Goal: Task Accomplishment & Management: Complete application form

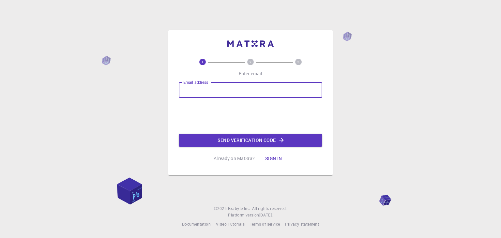
click at [203, 92] on input "Email address" at bounding box center [250, 90] width 143 height 16
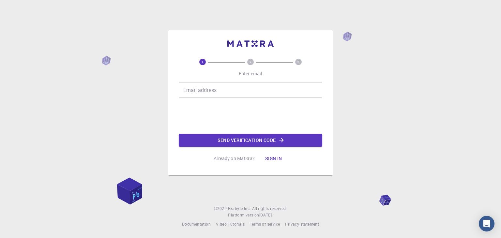
click at [207, 93] on input "Email address" at bounding box center [250, 90] width 143 height 16
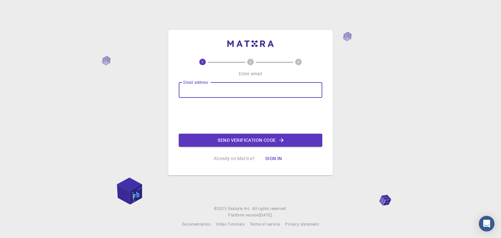
type input "mjmicheal1310@gmail.com"
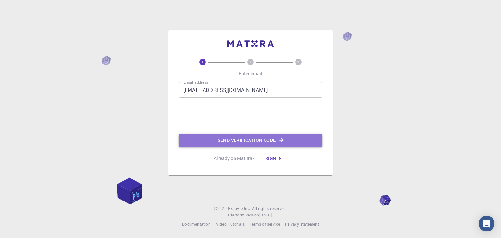
click at [252, 142] on button "Send verification code" at bounding box center [250, 140] width 143 height 13
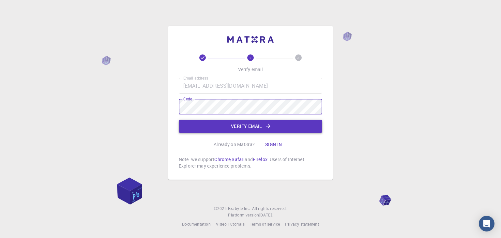
click at [253, 126] on button "Verify email" at bounding box center [250, 126] width 143 height 13
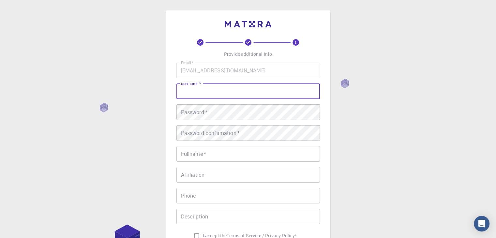
click at [216, 86] on input "username   *" at bounding box center [247, 91] width 143 height 16
type input "AI_Freak"
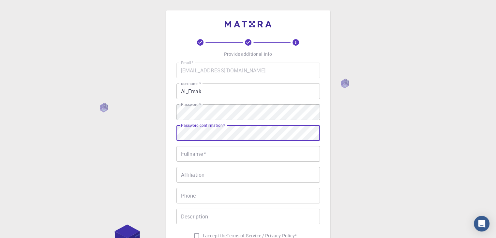
click at [216, 158] on input "Fullname   *" at bounding box center [247, 154] width 143 height 16
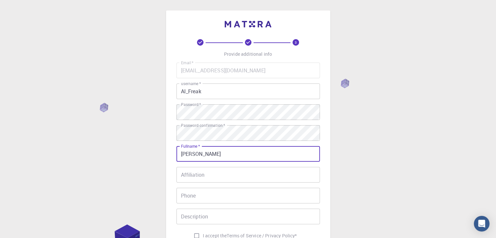
type input "[PERSON_NAME]"
click at [195, 174] on input "Affiliation" at bounding box center [247, 175] width 143 height 16
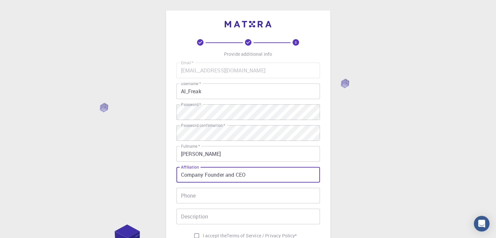
type input "Company Founder and CEO"
click at [202, 194] on input "Phone" at bounding box center [247, 196] width 143 height 16
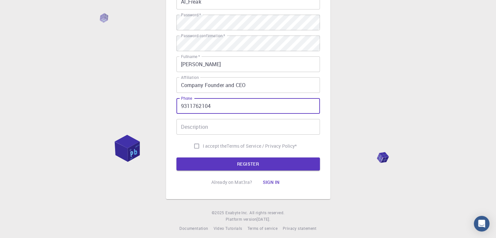
scroll to position [94, 0]
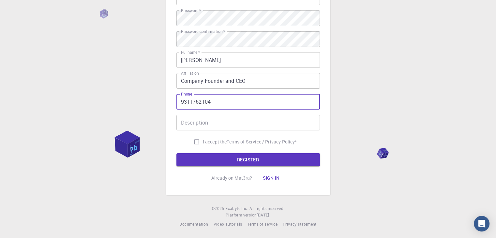
type input "9311762104"
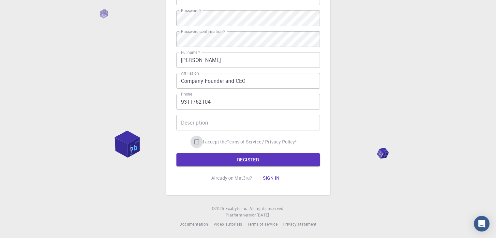
click at [193, 144] on input "I accept the Terms of Service / Privacy Policy *" at bounding box center [196, 142] width 12 height 12
checkbox input "true"
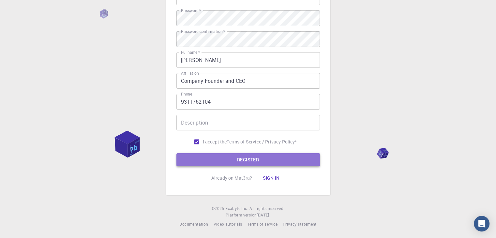
click at [241, 162] on button "REGISTER" at bounding box center [247, 159] width 143 height 13
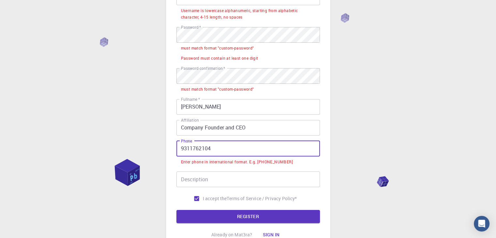
click at [181, 150] on input "9311762104" at bounding box center [247, 149] width 143 height 16
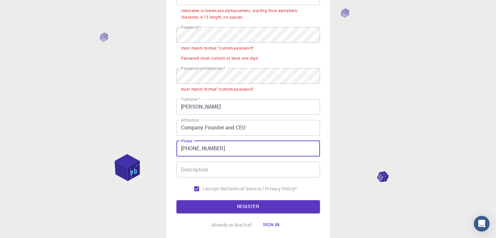
type input "+919311762104"
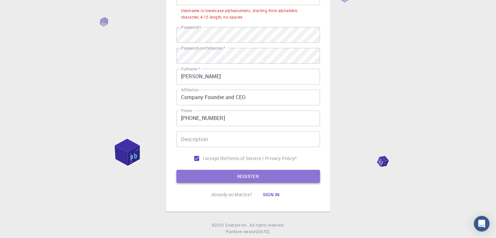
click at [249, 177] on button "REGISTER" at bounding box center [247, 176] width 143 height 13
click at [241, 173] on button "REGISTER" at bounding box center [247, 176] width 143 height 13
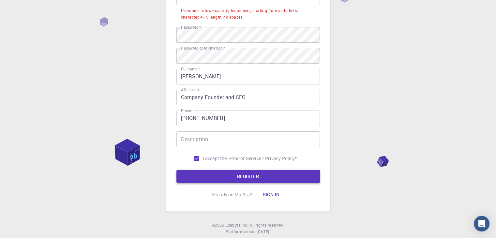
click at [241, 173] on button "REGISTER" at bounding box center [247, 176] width 143 height 13
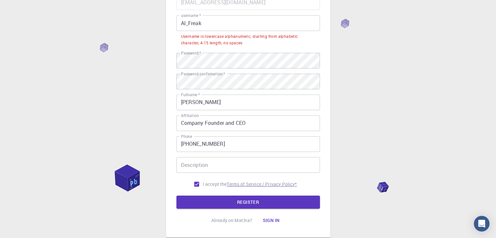
scroll to position [0, 0]
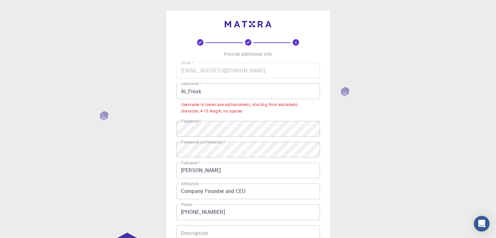
click at [192, 93] on input "AI_Freak" at bounding box center [247, 91] width 143 height 16
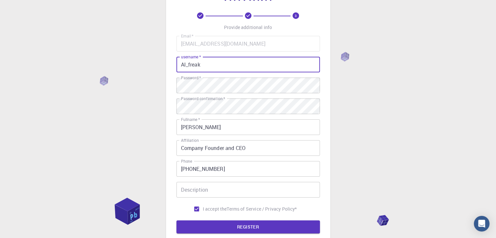
scroll to position [94, 0]
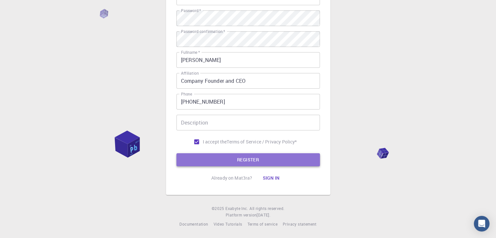
click at [224, 157] on button "REGISTER" at bounding box center [247, 159] width 143 height 13
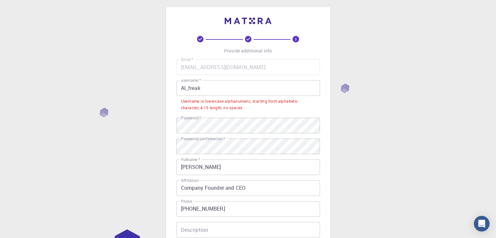
scroll to position [0, 0]
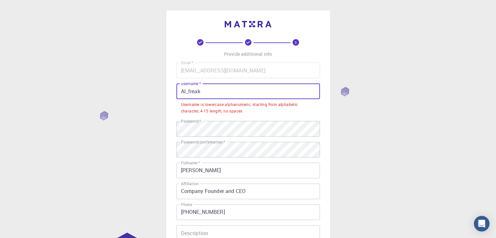
click at [185, 91] on input "AI_freak" at bounding box center [247, 91] width 143 height 16
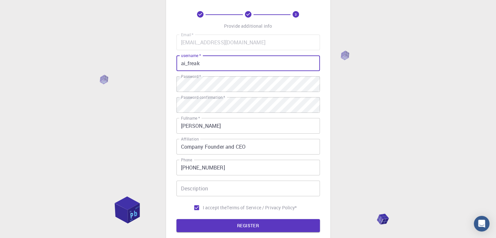
scroll to position [94, 0]
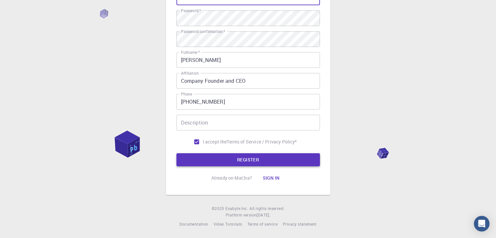
click at [232, 162] on button "REGISTER" at bounding box center [247, 159] width 143 height 13
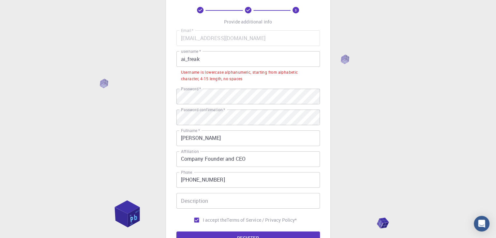
scroll to position [29, 0]
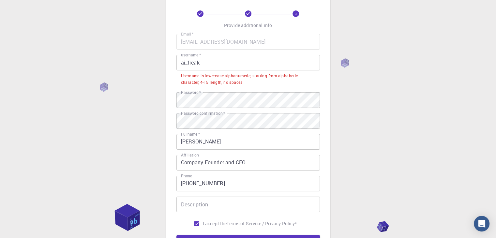
click at [209, 66] on input "ai_freak" at bounding box center [247, 63] width 143 height 16
click at [187, 65] on input "ai_freak" at bounding box center [247, 63] width 143 height 16
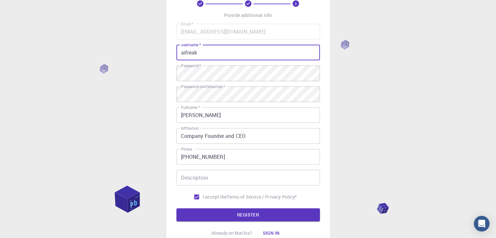
scroll to position [61, 0]
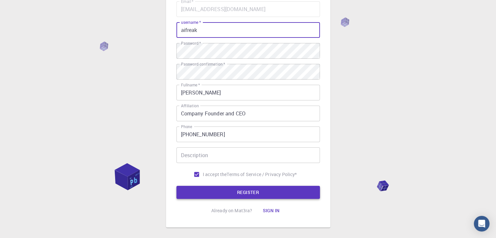
type input "aifreak"
click at [236, 191] on button "REGISTER" at bounding box center [247, 192] width 143 height 13
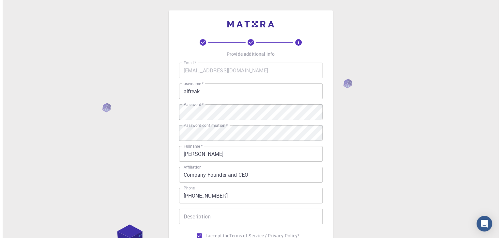
scroll to position [0, 0]
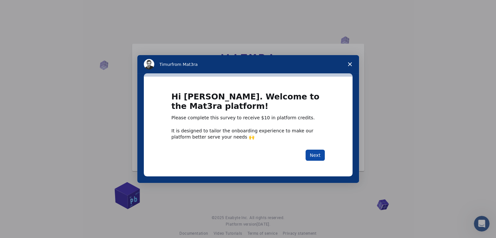
click at [320, 152] on button "Next" at bounding box center [315, 155] width 19 height 11
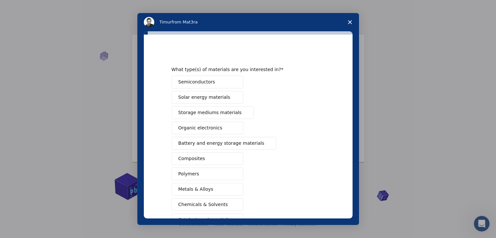
click at [189, 80] on span "Semiconductors" at bounding box center [196, 82] width 37 height 7
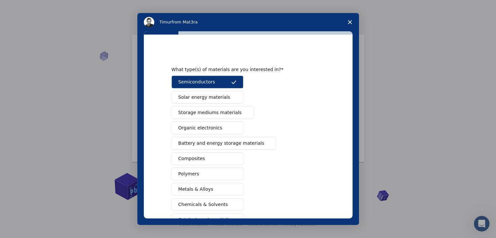
click at [221, 94] on button "Solar energy materials" at bounding box center [208, 97] width 72 height 13
click at [182, 127] on span "Organic electronics" at bounding box center [200, 128] width 44 height 7
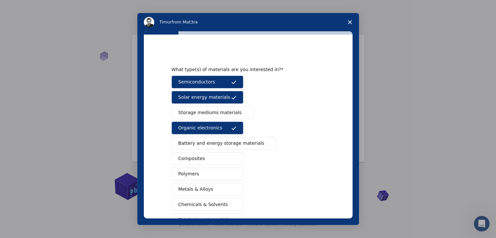
click at [206, 140] on span "Battery and energy storage materials" at bounding box center [221, 143] width 86 height 7
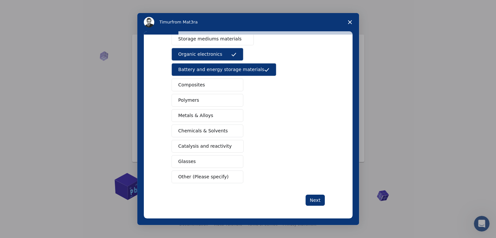
scroll to position [75, 0]
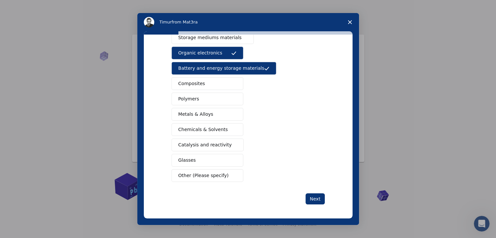
click at [194, 98] on span "Polymers" at bounding box center [188, 99] width 21 height 7
click at [215, 83] on button "Composites" at bounding box center [208, 83] width 72 height 13
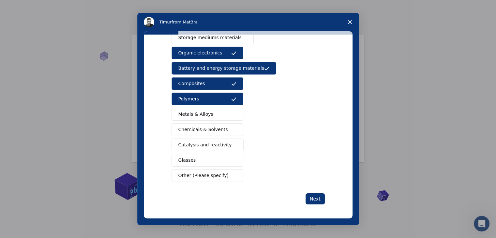
click at [213, 115] on button "Metals & Alloys" at bounding box center [208, 114] width 72 height 13
click at [214, 132] on button "Chemicals & Solvents" at bounding box center [208, 129] width 72 height 13
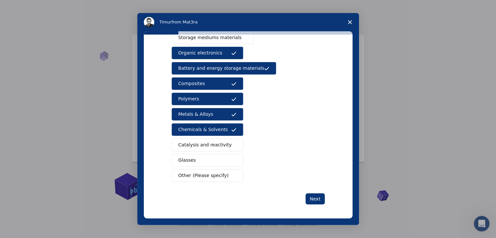
click at [214, 149] on button "Catalysis and reactivity" at bounding box center [208, 145] width 72 height 13
drag, startPoint x: 213, startPoint y: 155, endPoint x: 212, endPoint y: 163, distance: 8.3
click at [213, 156] on button "Glasses" at bounding box center [208, 160] width 72 height 13
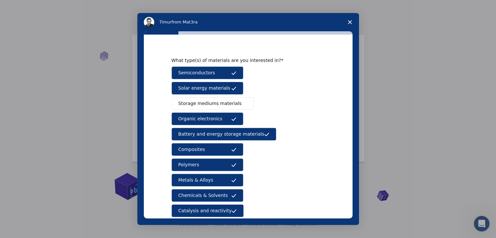
scroll to position [0, 0]
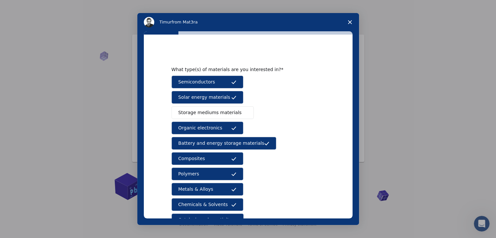
click at [212, 111] on span "Storage mediums materials" at bounding box center [209, 112] width 63 height 7
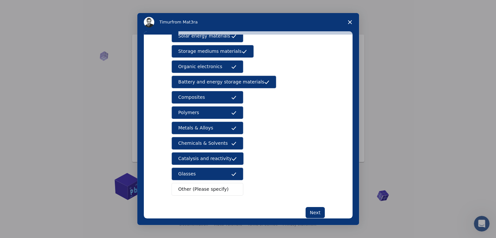
scroll to position [65, 0]
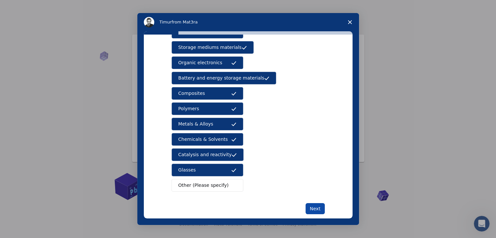
click at [312, 206] on button "Next" at bounding box center [315, 208] width 19 height 11
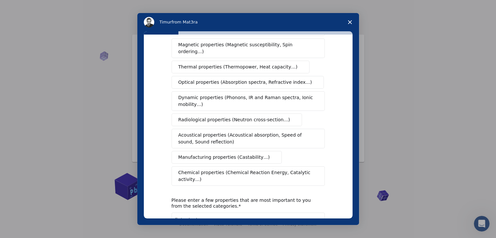
scroll to position [0, 0]
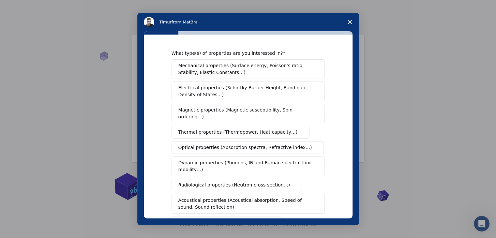
click at [229, 96] on span "Electrical properties (Schottky Barrier Height, Band gap, Density of States…)" at bounding box center [246, 91] width 136 height 14
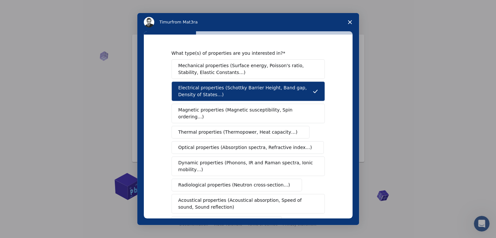
click at [265, 110] on span "Magnetic properties (Magnetic susceptibility, Spin ordering…)" at bounding box center [245, 114] width 135 height 14
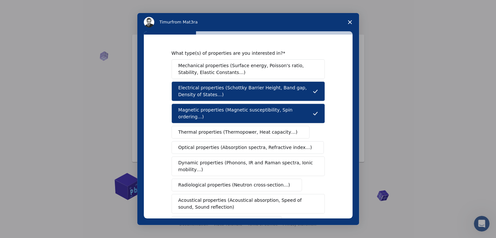
click at [214, 141] on button "Optical properties (Absorption spectra, Refractive index…)" at bounding box center [248, 147] width 153 height 13
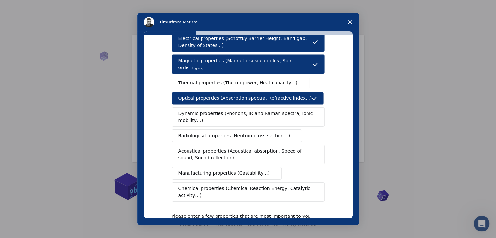
scroll to position [65, 0]
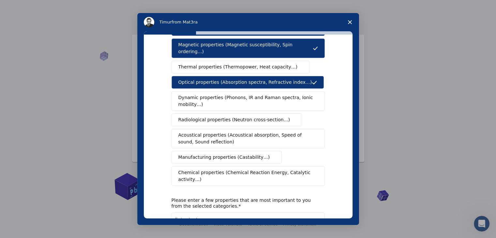
click at [262, 94] on span "Dynamic properties (Phonons, IR and Raman spectra, Ionic mobility…)" at bounding box center [245, 101] width 135 height 14
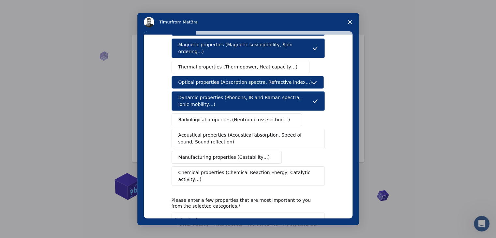
click at [211, 116] on span "Radiological properties (Neutron cross-section…)" at bounding box center [234, 119] width 112 height 7
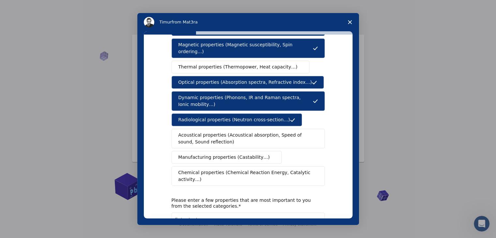
click at [241, 132] on span "Acoustical properties (Acoustical absorption, Speed of sound, Sound reflection)" at bounding box center [246, 139] width 136 height 14
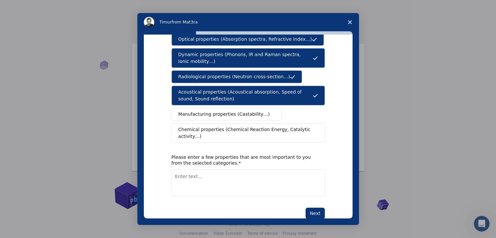
scroll to position [109, 0]
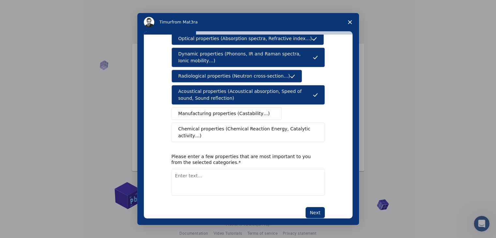
click at [229, 169] on textarea "Enter text..." at bounding box center [248, 182] width 153 height 27
type textarea "I want properties in my product related to ferromagnetism"
click at [321, 207] on button "Next" at bounding box center [315, 212] width 19 height 11
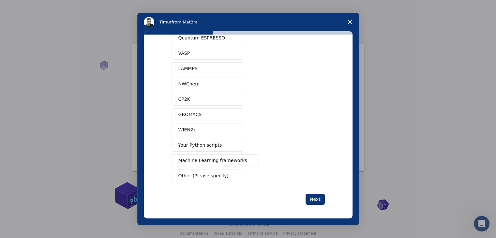
scroll to position [28, 0]
click at [205, 162] on span "Machine Learning frameworks" at bounding box center [212, 160] width 69 height 7
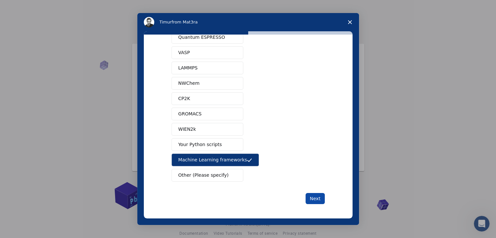
click at [311, 198] on button "Next" at bounding box center [315, 198] width 19 height 11
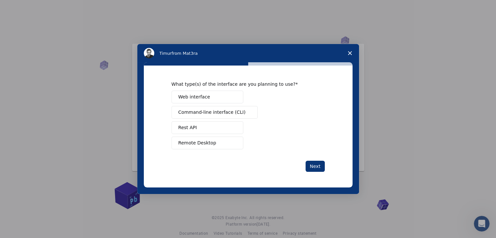
click at [227, 110] on span "Command-line interface (CLI)" at bounding box center [211, 112] width 67 height 7
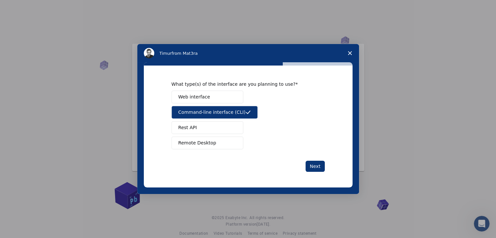
drag, startPoint x: 212, startPoint y: 129, endPoint x: 218, endPoint y: 115, distance: 15.4
click at [213, 129] on button "Rest API" at bounding box center [208, 127] width 72 height 13
click at [220, 102] on button "Web interface" at bounding box center [208, 97] width 72 height 13
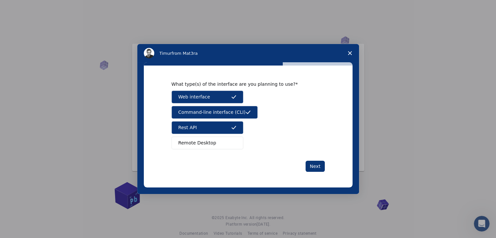
click at [217, 146] on button "Remote Desktop" at bounding box center [208, 143] width 72 height 13
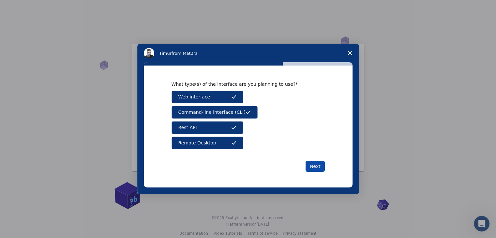
click at [316, 161] on button "Next" at bounding box center [315, 166] width 19 height 11
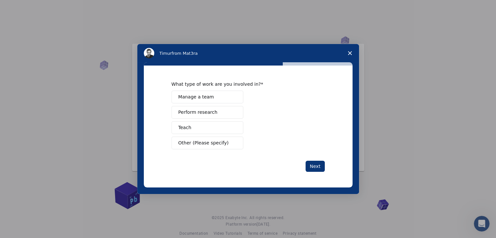
click at [218, 110] on button "Perform research" at bounding box center [208, 112] width 72 height 13
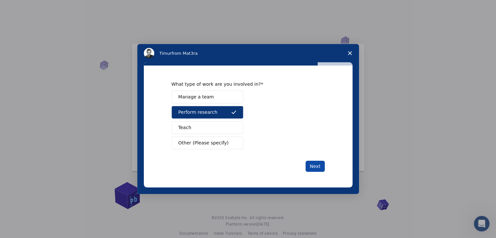
click at [320, 166] on button "Next" at bounding box center [315, 166] width 19 height 11
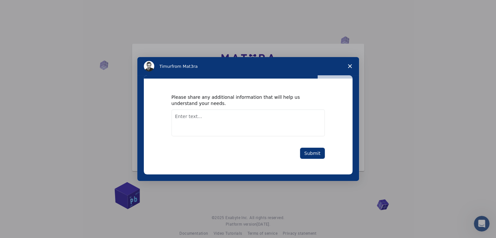
click at [320, 162] on div "Please share any additional information that will help us understand your needs…" at bounding box center [248, 127] width 209 height 96
click at [312, 153] on button "Submit" at bounding box center [312, 153] width 25 height 11
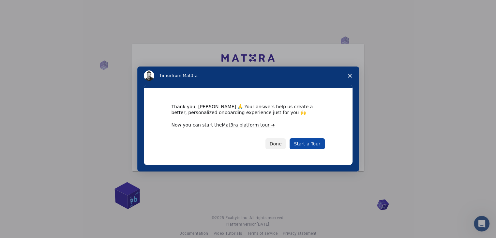
click at [312, 145] on link "Start a Tour" at bounding box center [307, 143] width 35 height 11
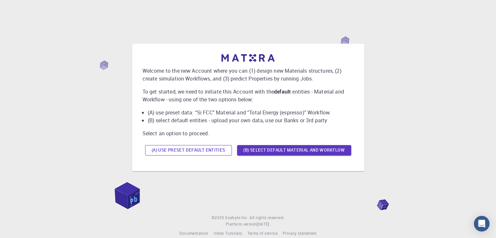
click at [177, 149] on button "(A) Use preset default entities" at bounding box center [188, 150] width 87 height 10
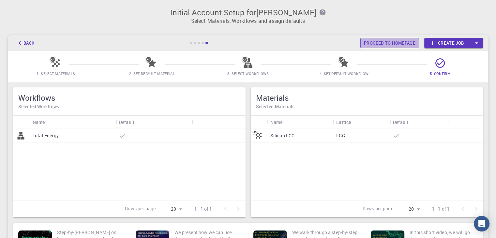
click at [387, 42] on link "Proceed to homepage" at bounding box center [389, 43] width 59 height 10
